Goal: Use online tool/utility: Utilize a website feature to perform a specific function

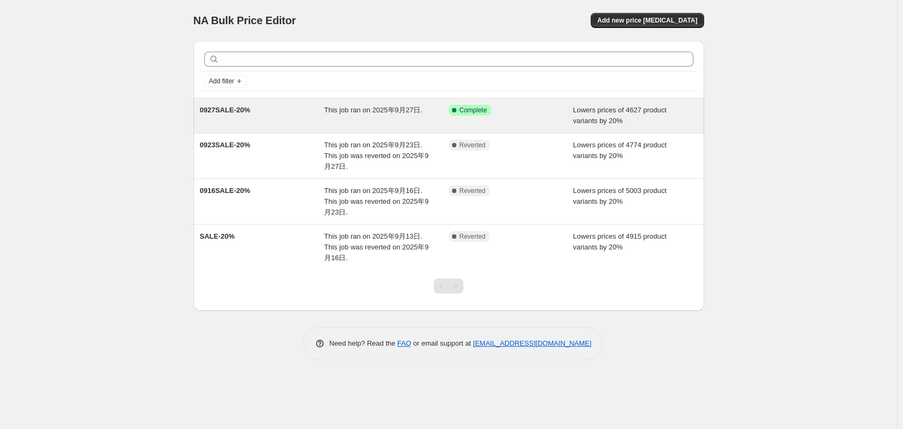
click at [455, 120] on div "Success Complete Complete" at bounding box center [511, 116] width 125 height 22
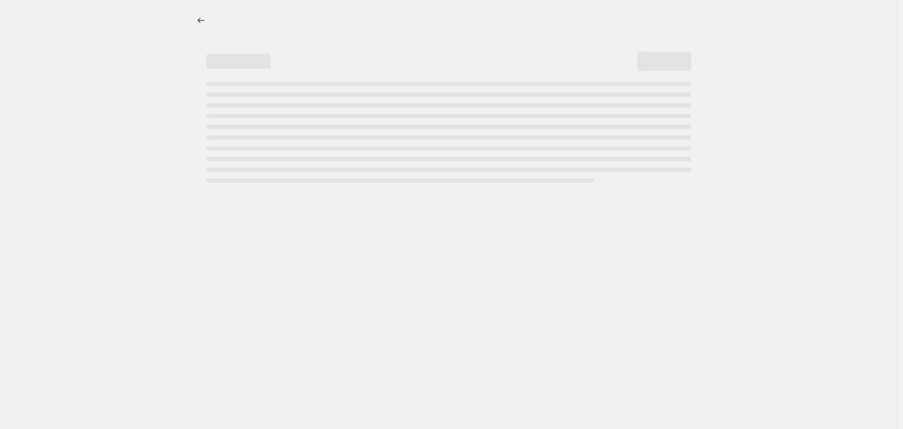
select select "percentage"
select select "vendor"
select select "not_equal"
select select "product_status"
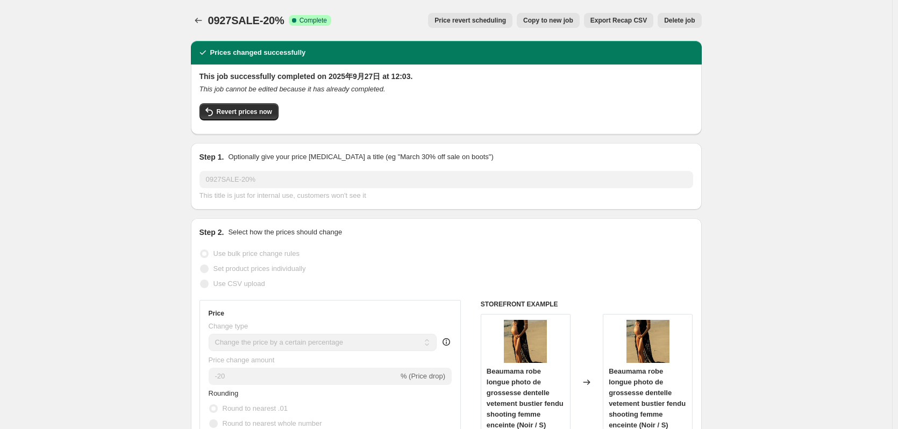
click at [552, 22] on span "Copy to new job" at bounding box center [548, 20] width 50 height 9
select select "percentage"
select select "vendor"
select select "not_equal"
select select "product_status"
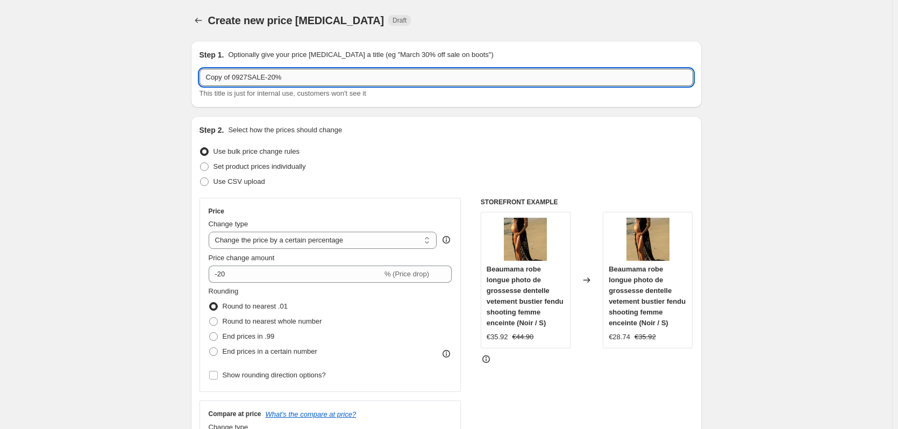
click at [299, 79] on input "Copy of 0927SALE-20%" at bounding box center [447, 77] width 494 height 17
drag, startPoint x: 314, startPoint y: 79, endPoint x: 194, endPoint y: 80, distance: 119.9
click at [194, 80] on div "Step 1. Optionally give your price change job a title (eg "March 30% off sale o…" at bounding box center [446, 74] width 511 height 67
drag, startPoint x: 281, startPoint y: 80, endPoint x: 273, endPoint y: 79, distance: 8.8
click at [281, 80] on input "Copy of 0927SALE-20%" at bounding box center [447, 77] width 494 height 17
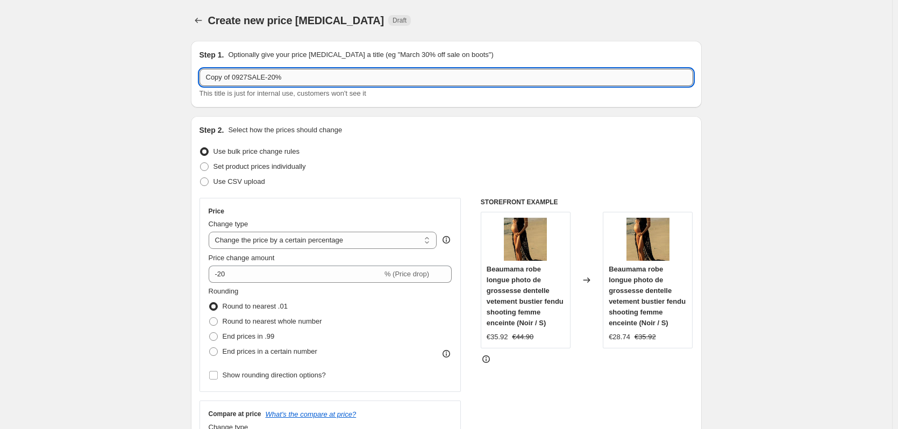
drag, startPoint x: 249, startPoint y: 76, endPoint x: 206, endPoint y: 79, distance: 43.1
click at [206, 79] on input "Copy of 0927SALE-20%" at bounding box center [447, 77] width 494 height 17
paste input "04/10/2025"
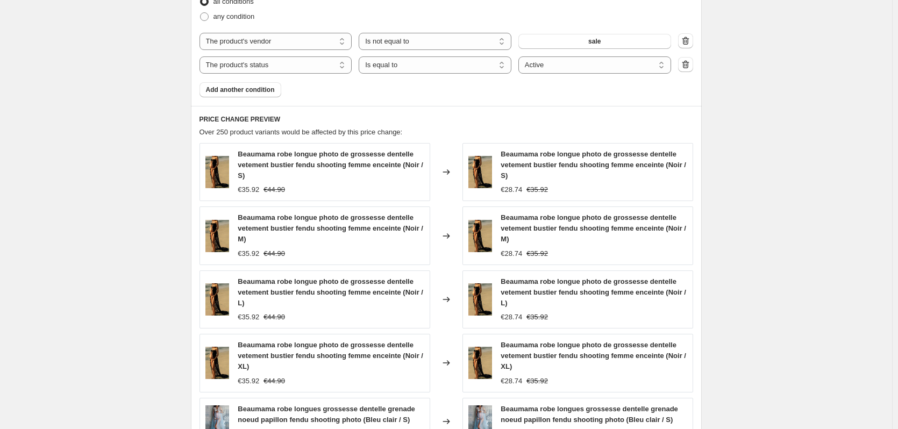
scroll to position [538, 0]
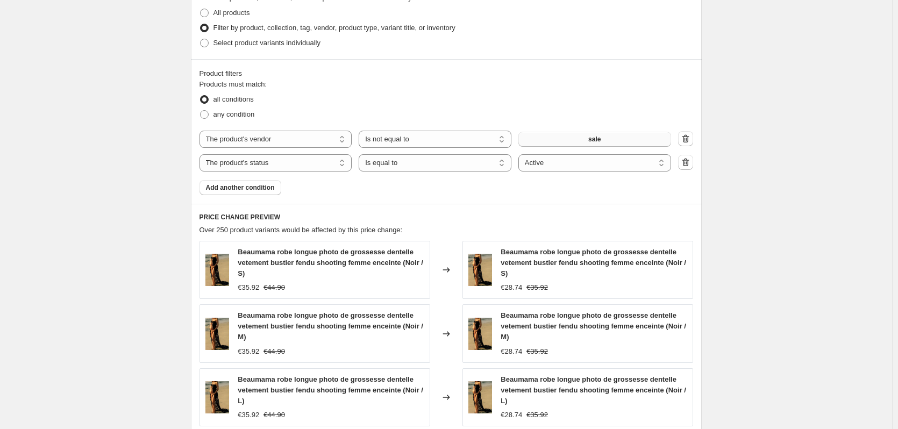
type input "04/10/2025"
click at [608, 141] on button "sale" at bounding box center [594, 139] width 153 height 15
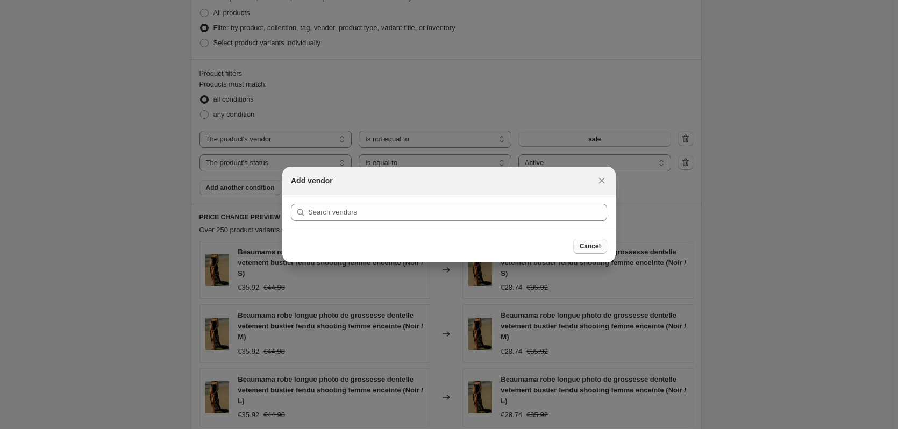
click at [587, 250] on span "Cancel" at bounding box center [590, 246] width 21 height 9
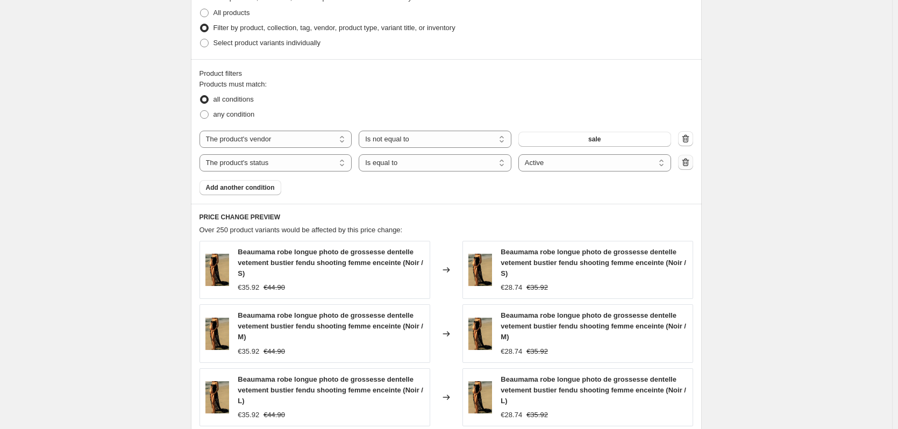
click at [688, 160] on icon "button" at bounding box center [685, 162] width 7 height 8
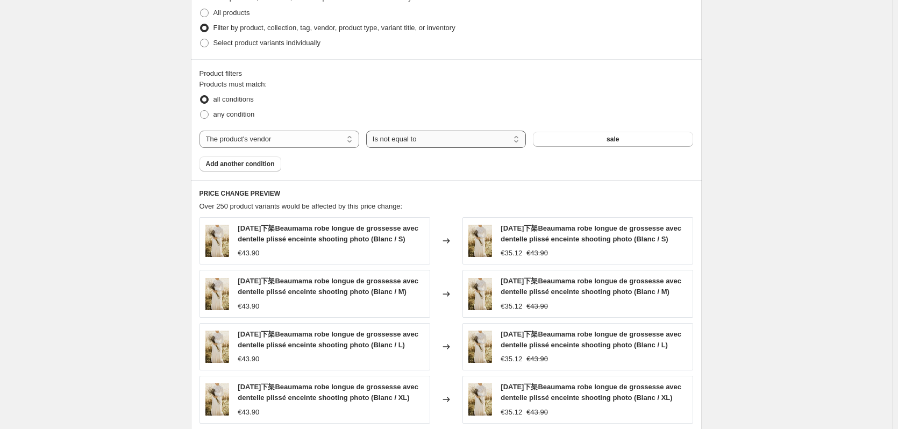
click at [474, 144] on select "Is equal to Is not equal to" at bounding box center [446, 139] width 160 height 17
select select "equal"
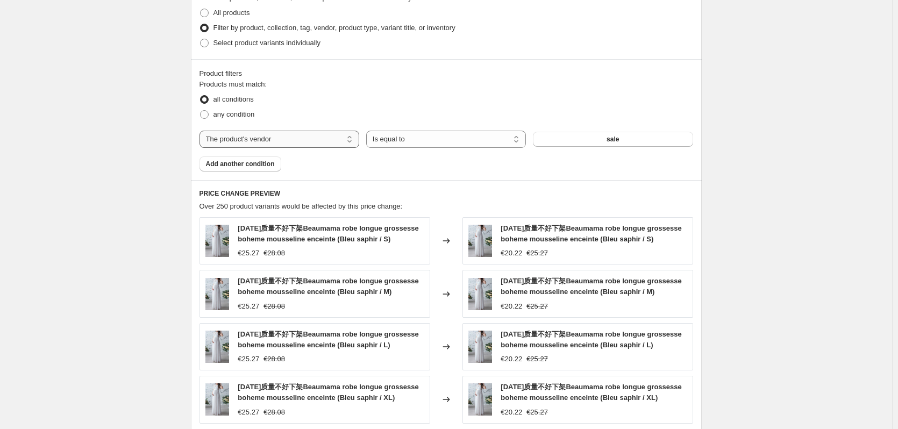
click at [302, 139] on select "The product The product's collection The product's tag The product's vendor The…" at bounding box center [280, 139] width 160 height 17
select select "tag"
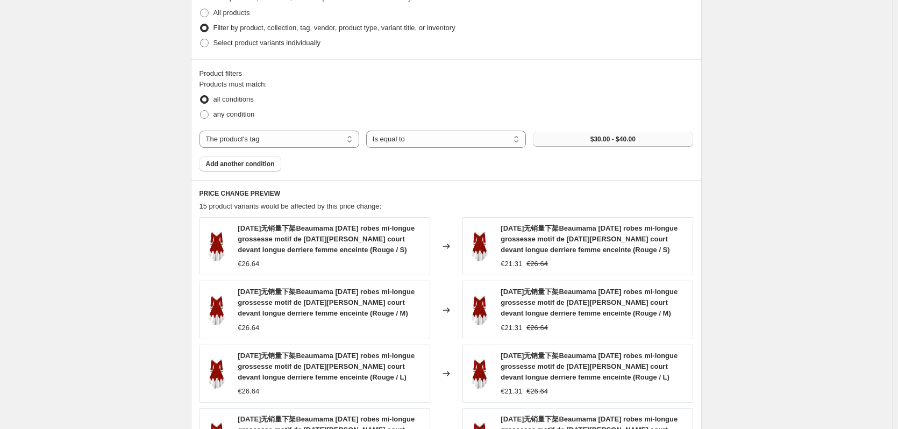
click at [624, 141] on span "$30.00 - $40.00" at bounding box center [612, 139] width 45 height 9
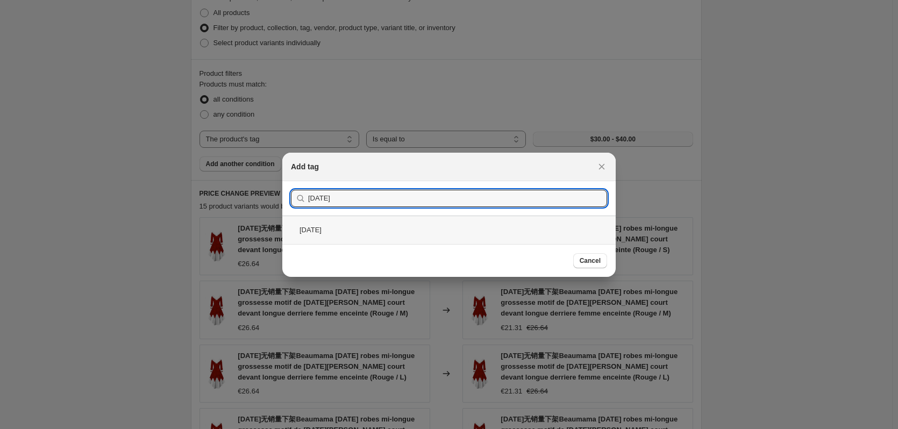
type input "04/10/2025"
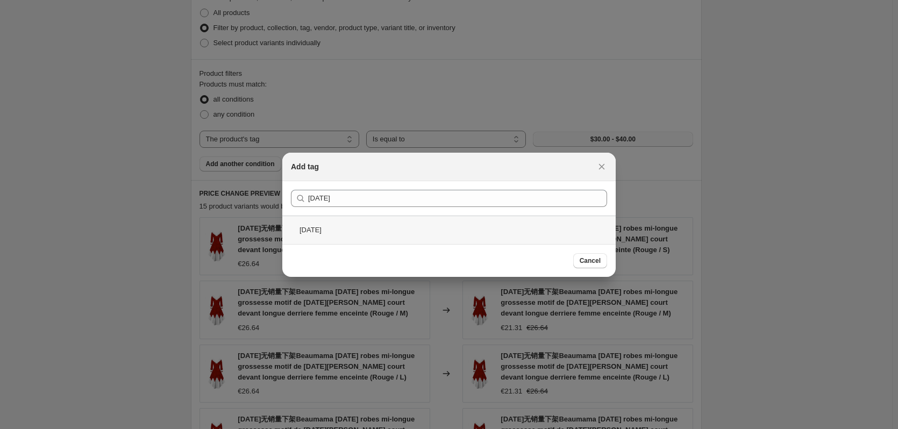
click at [378, 238] on div "04/10/2025" at bounding box center [448, 230] width 333 height 29
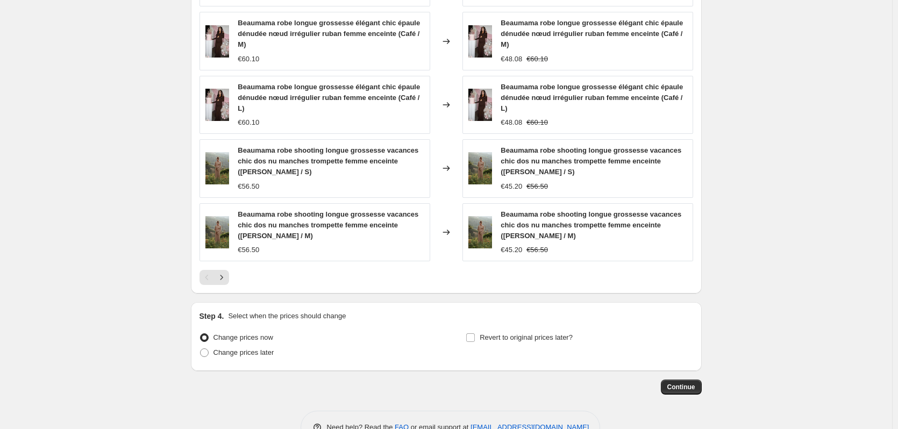
scroll to position [838, 0]
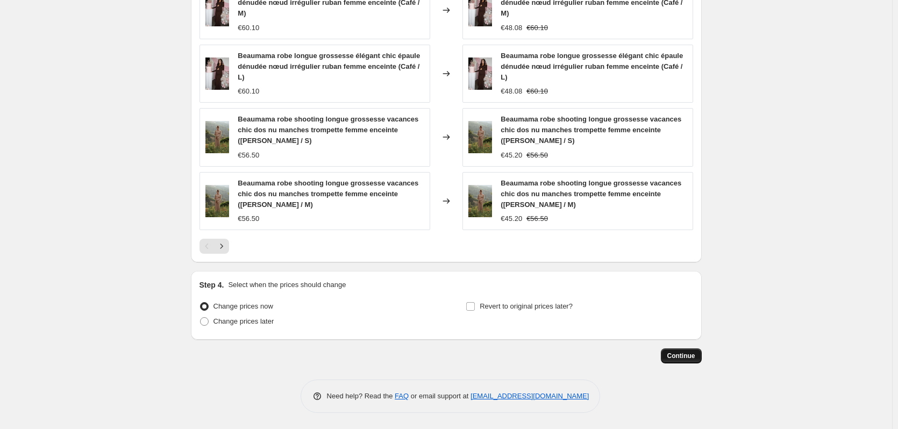
click at [697, 363] on button "Continue" at bounding box center [681, 355] width 41 height 15
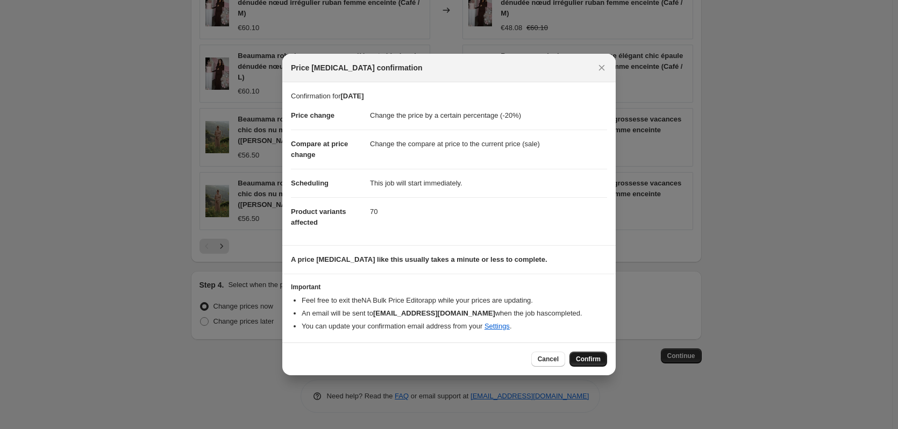
click at [585, 360] on span "Confirm" at bounding box center [588, 359] width 25 height 9
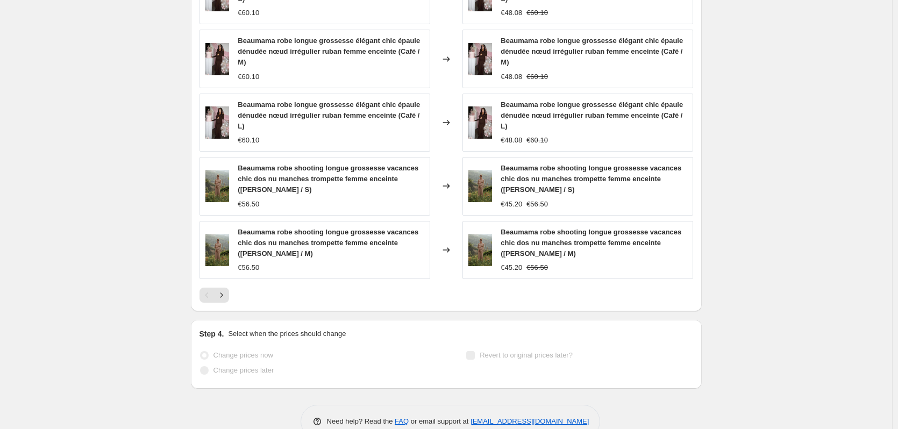
scroll to position [731, 0]
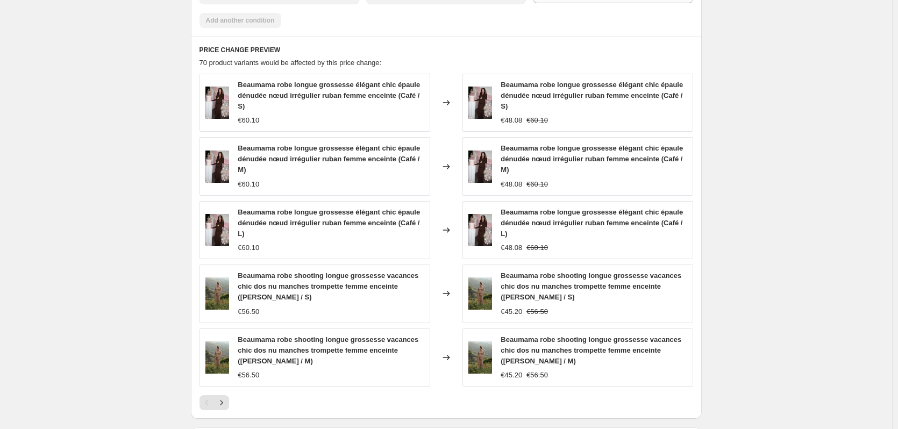
select select "percentage"
select select "tag"
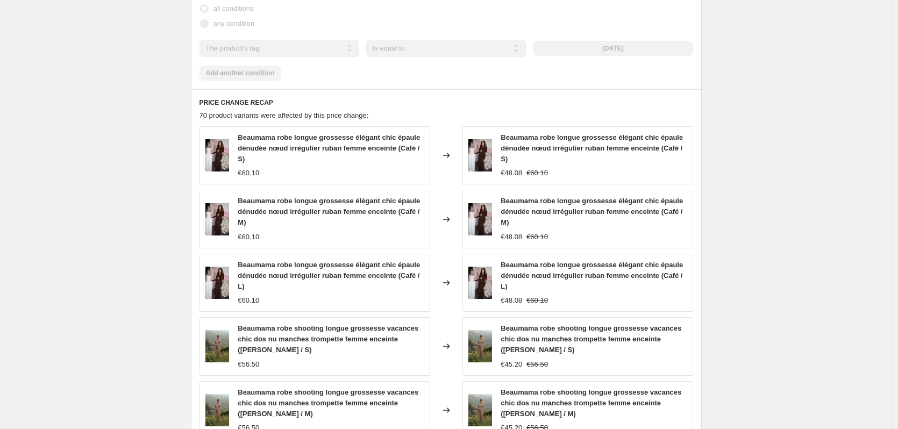
scroll to position [0, 0]
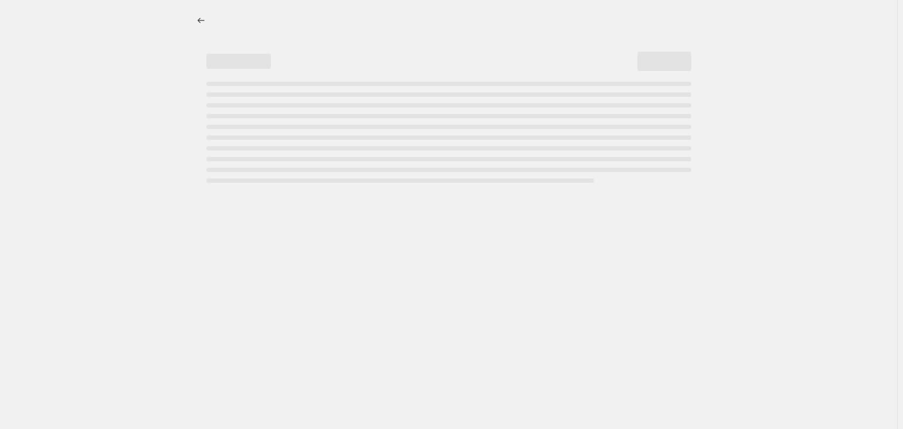
select select "percentage"
select select "tag"
